Goal: Task Accomplishment & Management: Use online tool/utility

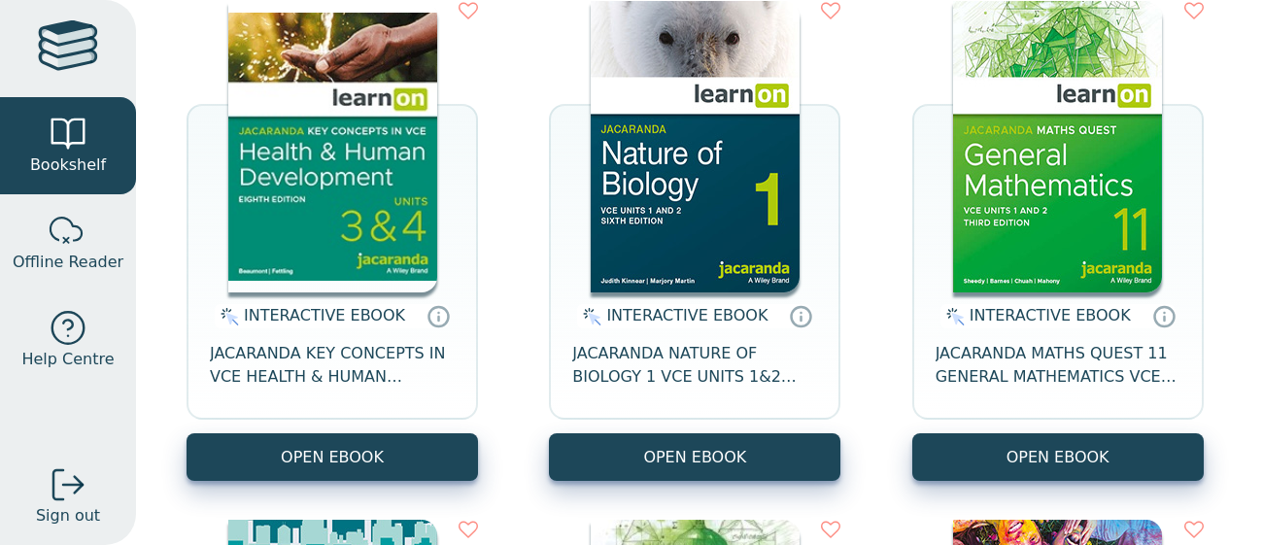
scroll to position [266, 0]
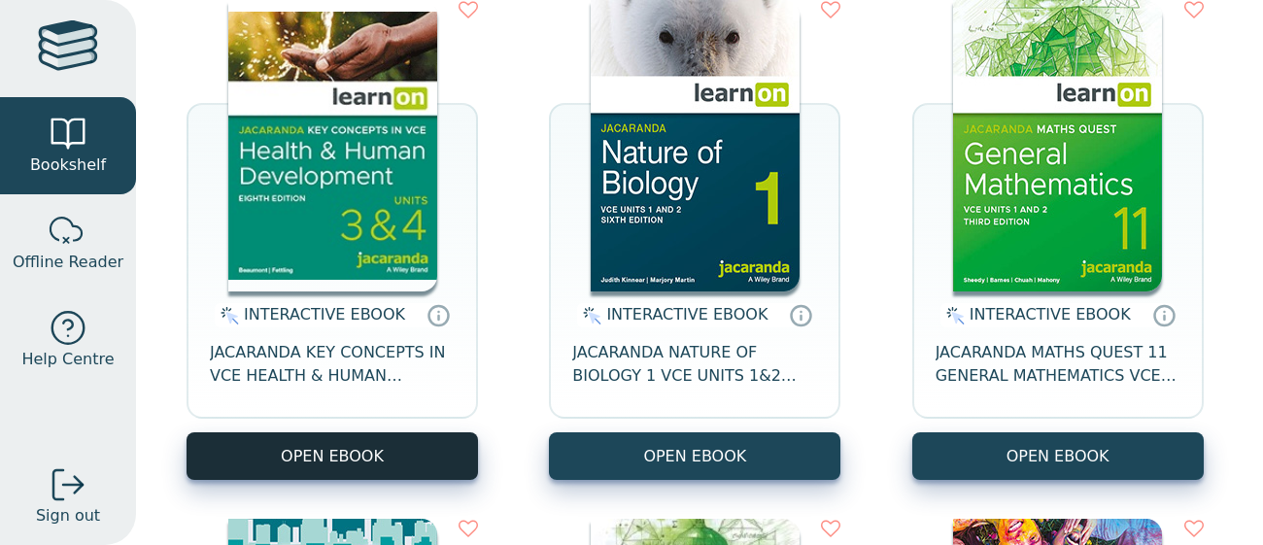
click at [342, 461] on button "OPEN EBOOK" at bounding box center [331, 456] width 291 height 48
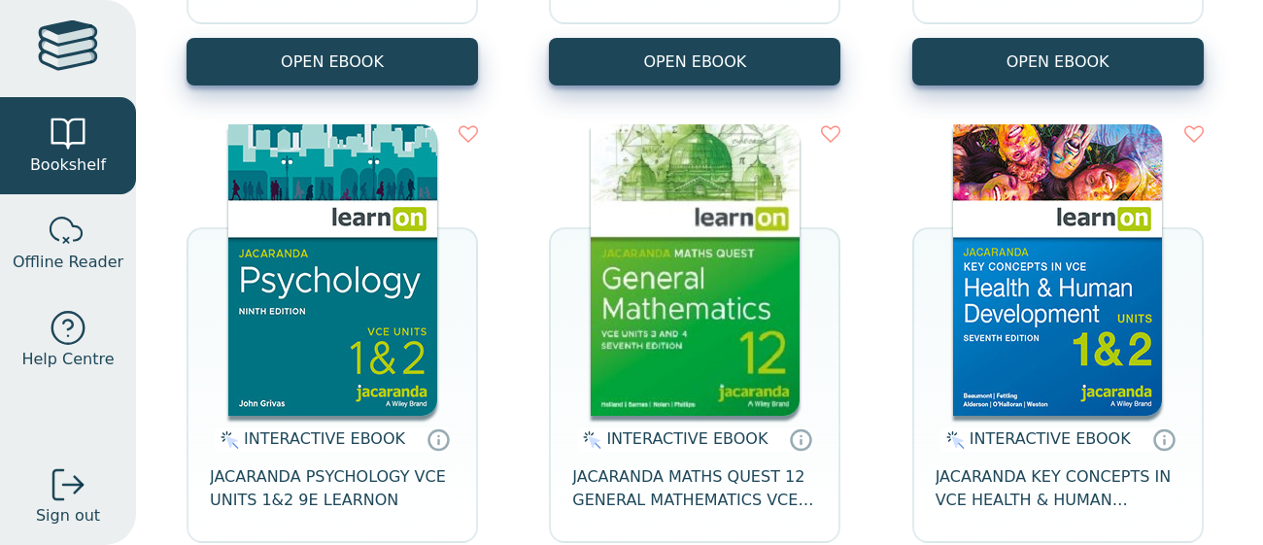
scroll to position [817, 0]
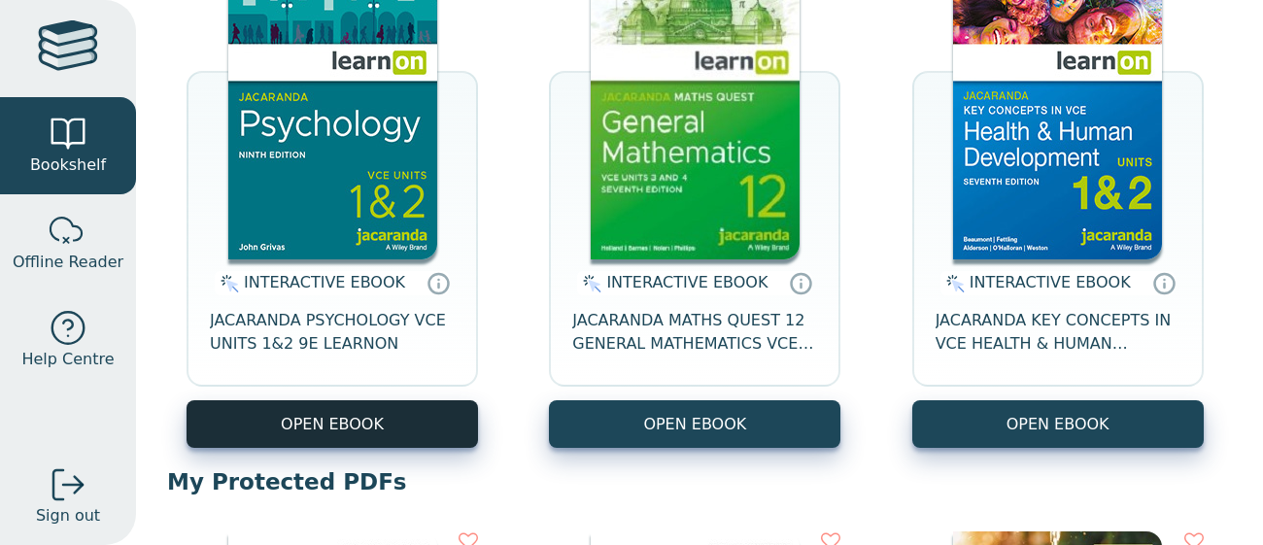
click at [424, 422] on button "OPEN EBOOK" at bounding box center [331, 424] width 291 height 48
